Goal: Information Seeking & Learning: Find specific page/section

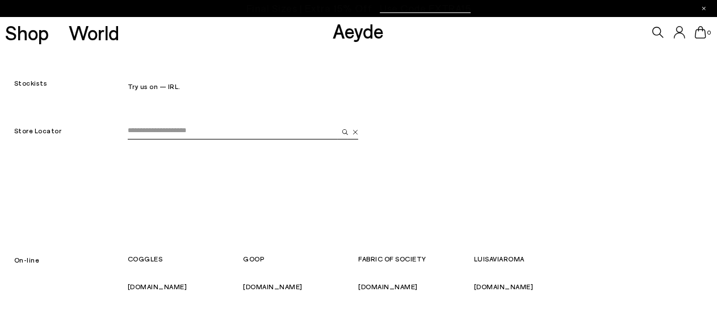
scroll to position [57, 0]
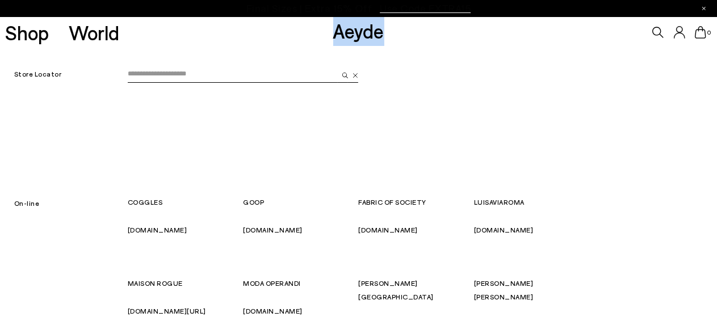
drag, startPoint x: 398, startPoint y: 35, endPoint x: 325, endPoint y: 37, distance: 73.8
click at [322, 38] on div "Shop World Aeyde 0" at bounding box center [358, 32] width 717 height 31
copy font "Aeyde"
drag, startPoint x: 127, startPoint y: 197, endPoint x: 157, endPoint y: 200, distance: 30.8
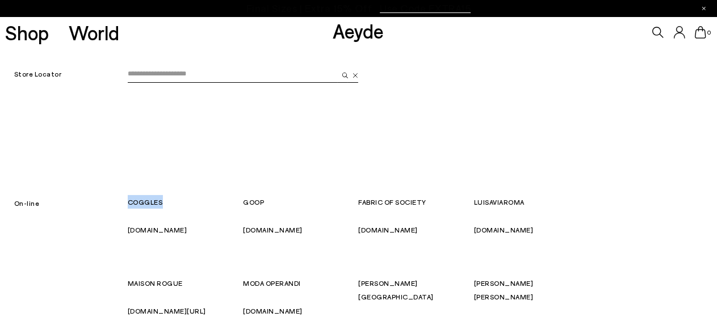
copy div "COGGLES"
drag, startPoint x: 244, startPoint y: 201, endPoint x: 263, endPoint y: 201, distance: 19.3
click at [263, 201] on font "GOOP" at bounding box center [253, 202] width 21 height 8
copy font "GOOP"
drag, startPoint x: 175, startPoint y: 232, endPoint x: 124, endPoint y: 232, distance: 51.6
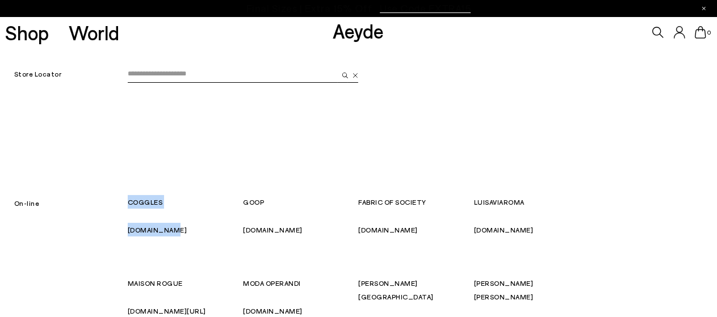
click at [179, 231] on div "COGGLES coggles.com" at bounding box center [185, 215] width 115 height 41
drag, startPoint x: 166, startPoint y: 227, endPoint x: 136, endPoint y: 229, distance: 30.1
click at [128, 233] on div "COGGLES coggles.com" at bounding box center [185, 215] width 115 height 41
copy font "[DOMAIN_NAME]"
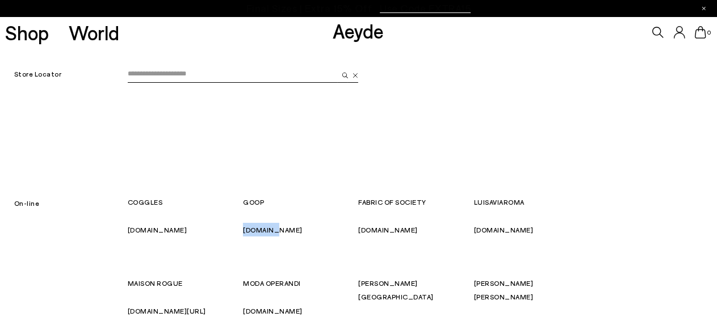
drag, startPoint x: 289, startPoint y: 234, endPoint x: 245, endPoint y: 234, distance: 44.8
click at [245, 234] on div "GOOP goop.com" at bounding box center [300, 215] width 115 height 41
copy font "[DOMAIN_NAME]"
drag, startPoint x: 422, startPoint y: 201, endPoint x: 357, endPoint y: 199, distance: 65.3
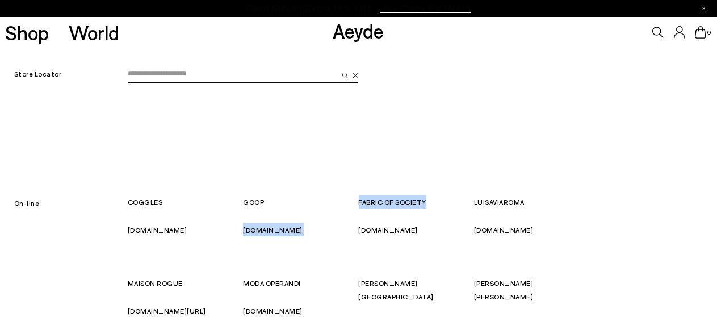
click at [367, 197] on p "FABRIC OF SOCIETY" at bounding box center [416, 202] width 115 height 14
click at [363, 199] on font "FABRIC OF SOCIETY" at bounding box center [393, 202] width 68 height 8
copy div "FABRIC OF SOCIETY"
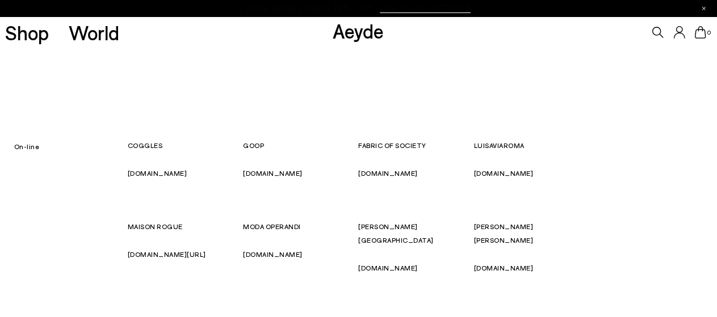
scroll to position [170, 0]
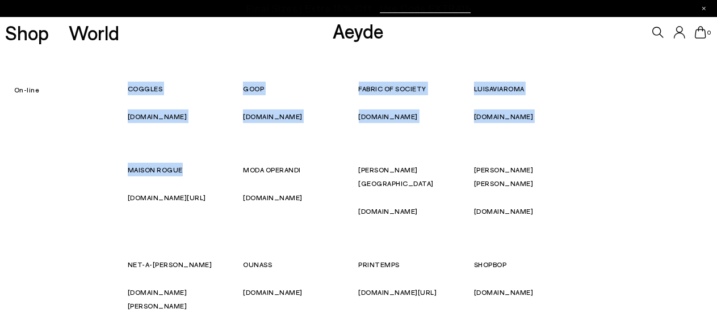
drag, startPoint x: 121, startPoint y: 170, endPoint x: 180, endPoint y: 165, distance: 58.6
click at [180, 165] on div "On-line COGGLES [DOMAIN_NAME] GOOP [DOMAIN_NAME] FABRIC OF SOCIETY [DOMAIN_NAME…" at bounding box center [358, 243] width 717 height 379
click at [191, 170] on p "MAISON ROGUE" at bounding box center [185, 170] width 115 height 14
click at [121, 170] on div "On-line" at bounding box center [64, 243] width 128 height 379
drag, startPoint x: 127, startPoint y: 169, endPoint x: 179, endPoint y: 169, distance: 51.6
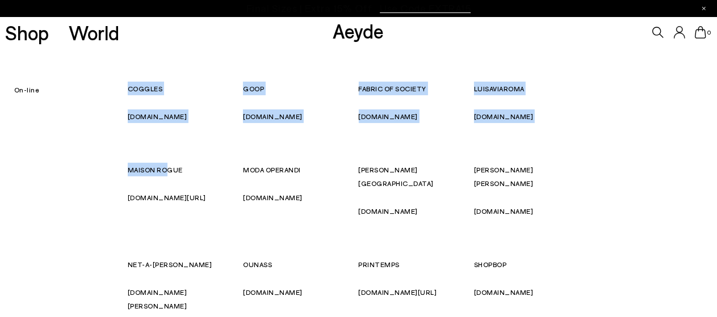
click at [170, 172] on div "On-line COGGLES [DOMAIN_NAME] GOOP [DOMAIN_NAME] FABRIC OF SOCIETY [DOMAIN_NAME…" at bounding box center [358, 243] width 717 height 379
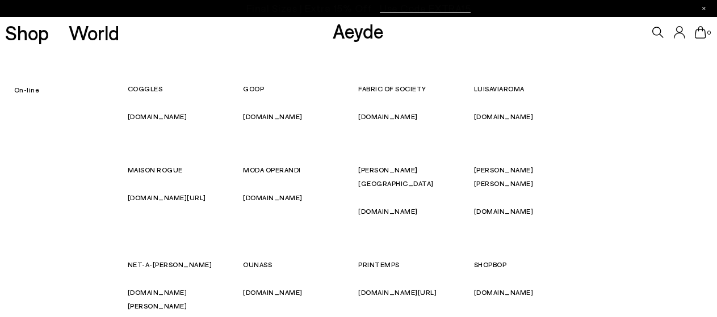
click at [184, 170] on p "MAISON ROGUE" at bounding box center [185, 170] width 115 height 14
click at [182, 168] on p "MAISON ROGUE" at bounding box center [185, 170] width 115 height 14
click at [178, 167] on font "MAISON ROGUE" at bounding box center [155, 170] width 55 height 8
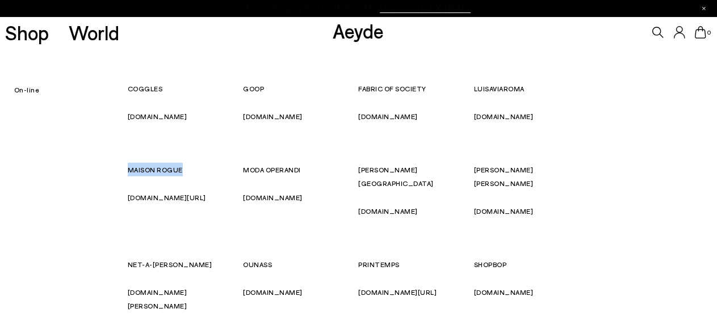
copy div "MAISON ROGUE"
drag, startPoint x: 315, startPoint y: 166, endPoint x: 246, endPoint y: 170, distance: 69.9
click at [246, 170] on p "MODA OPERANDI" at bounding box center [300, 170] width 115 height 14
copy font "MODA OPERANDI"
drag, startPoint x: 283, startPoint y: 195, endPoint x: 154, endPoint y: 199, distance: 128.9
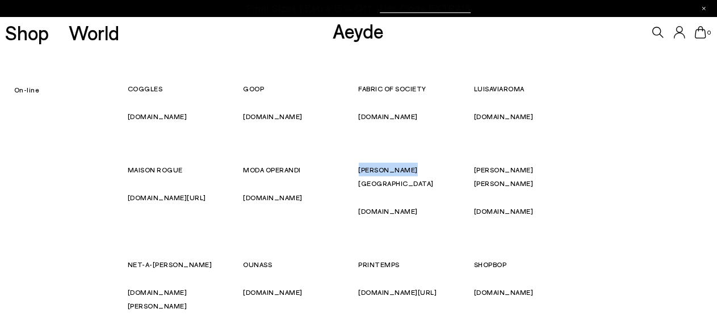
drag, startPoint x: 418, startPoint y: 170, endPoint x: 359, endPoint y: 172, distance: 59.1
click at [359, 172] on p "[PERSON_NAME][GEOGRAPHIC_DATA]" at bounding box center [416, 176] width 115 height 27
copy font "[PERSON_NAME][GEOGRAPHIC_DATA]"
click at [605, 197] on div "On-line COGGLES [DOMAIN_NAME] GOOP [DOMAIN_NAME] FABRIC OF SOCIETY [DOMAIN_NAME…" at bounding box center [358, 243] width 717 height 379
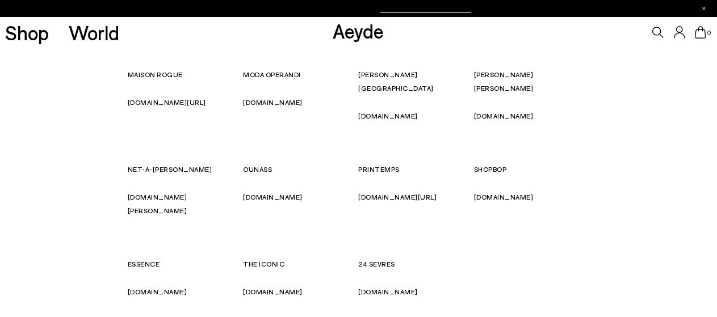
scroll to position [284, 0]
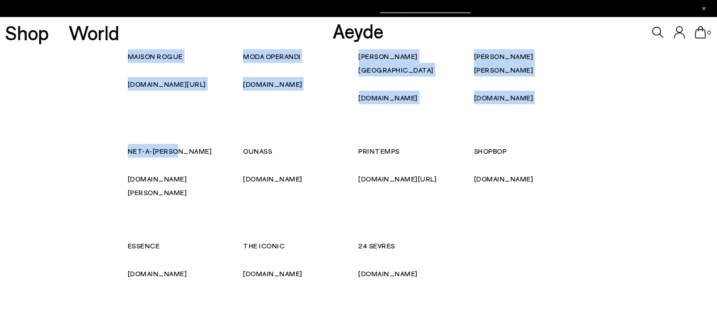
drag, startPoint x: 195, startPoint y: 134, endPoint x: 125, endPoint y: 141, distance: 70.1
click at [125, 141] on div "On-line COGGLES [DOMAIN_NAME] GOOP [DOMAIN_NAME] FABRIC OF SOCIETY [DOMAIN_NAME…" at bounding box center [358, 130] width 717 height 379
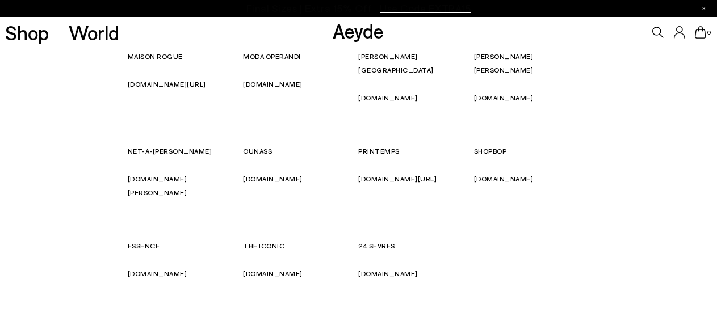
click at [452, 239] on p "24 SEVRES" at bounding box center [416, 246] width 115 height 14
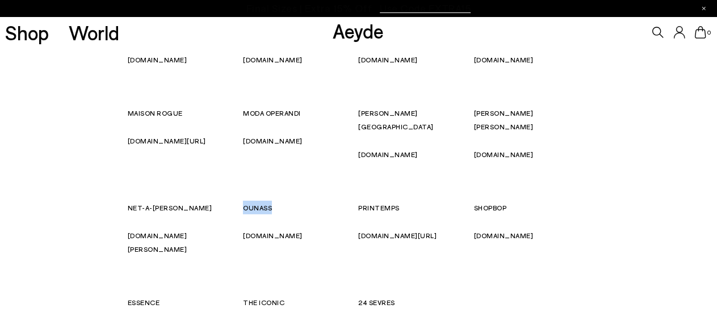
drag, startPoint x: 275, startPoint y: 196, endPoint x: 245, endPoint y: 196, distance: 30.1
click at [245, 201] on p "OUNASS" at bounding box center [300, 208] width 115 height 14
copy font "OUNASS"
